Goal: Navigation & Orientation: Find specific page/section

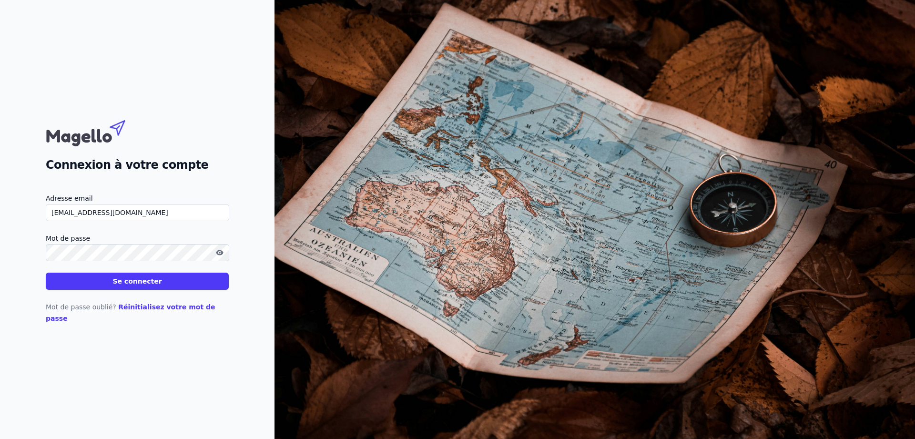
click at [179, 288] on button "Se connecter" at bounding box center [137, 281] width 183 height 17
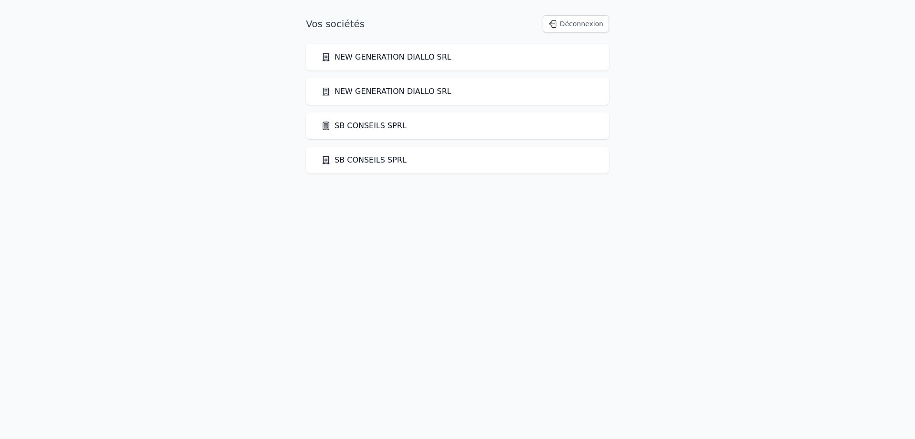
click at [359, 130] on link "SB CONSEILS SPRL" at bounding box center [363, 125] width 85 height 11
